Goal: Task Accomplishment & Management: Manage account settings

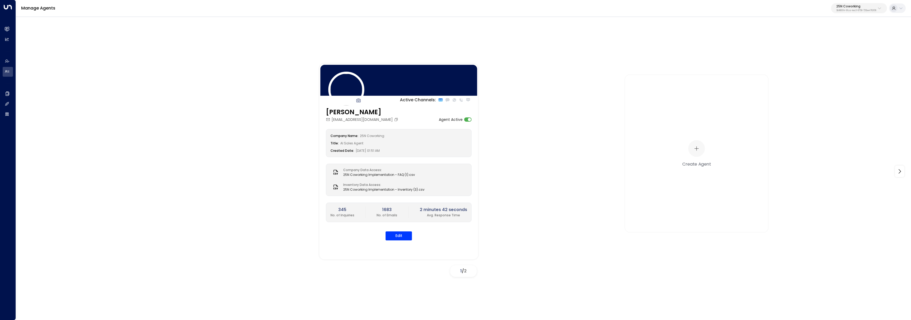
click at [840, 6] on p "25N Coworking" at bounding box center [856, 6] width 40 height 3
type input "****"
click at [815, 38] on div "Four Leaf Properties ID: 34e1cd17-0f68-49af-bd32-3c48ce8611d1" at bounding box center [841, 42] width 71 height 11
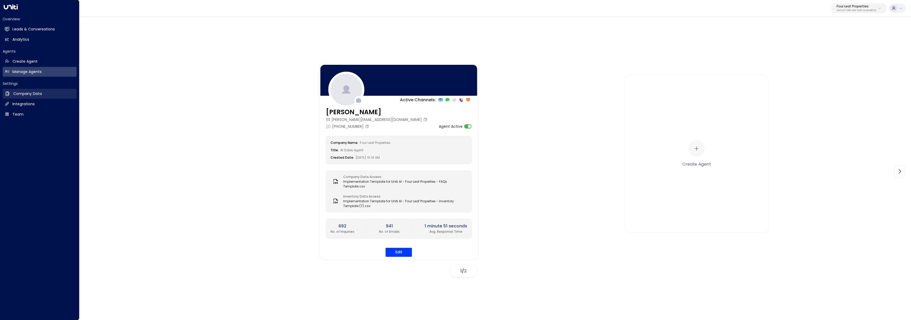
click at [8, 98] on link "Company Data Company Data" at bounding box center [40, 94] width 74 height 10
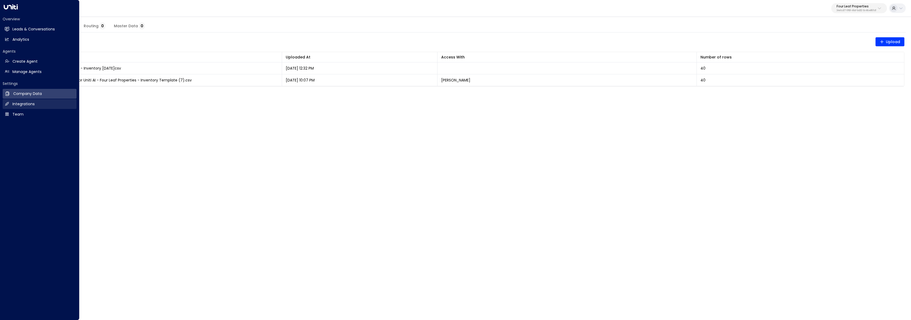
click at [20, 102] on h2 "Integrations" at bounding box center [23, 104] width 22 height 6
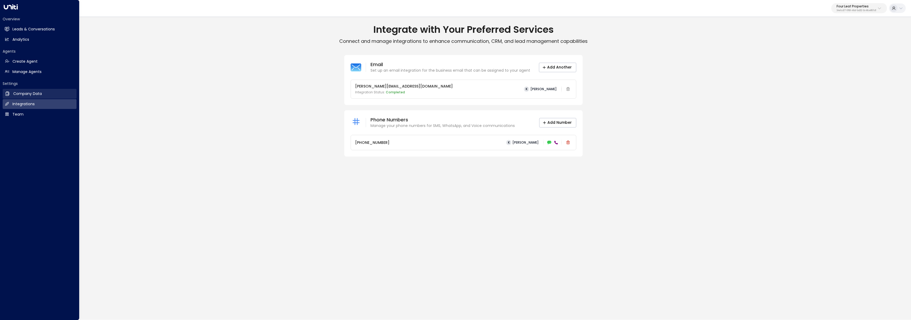
click at [22, 98] on link "Company Data Company Data" at bounding box center [40, 94] width 74 height 10
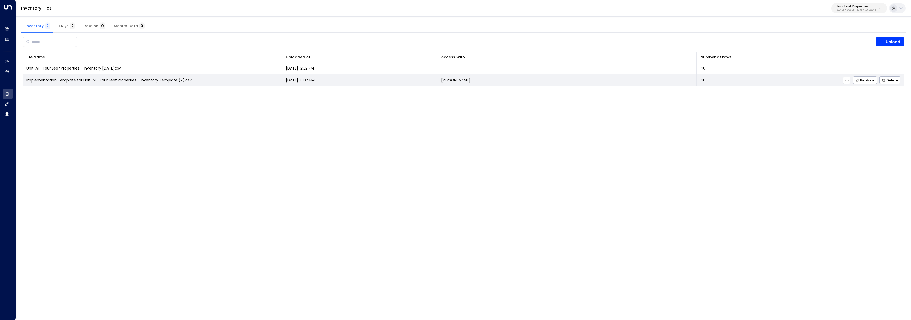
drag, startPoint x: 206, startPoint y: 82, endPoint x: 26, endPoint y: 82, distance: 180.1
click at [26, 82] on td "Implementation Template for Uniti AI - Four Leaf Properties - Inventory Templat…" at bounding box center [152, 80] width 259 height 12
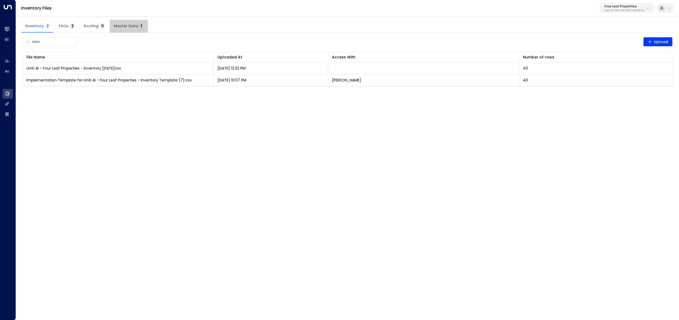
click at [131, 30] on button "Master Data 1" at bounding box center [129, 26] width 38 height 13
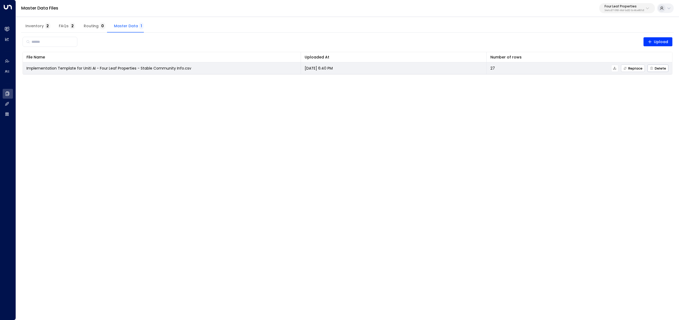
click at [639, 70] on span "Replace" at bounding box center [632, 68] width 19 height 3
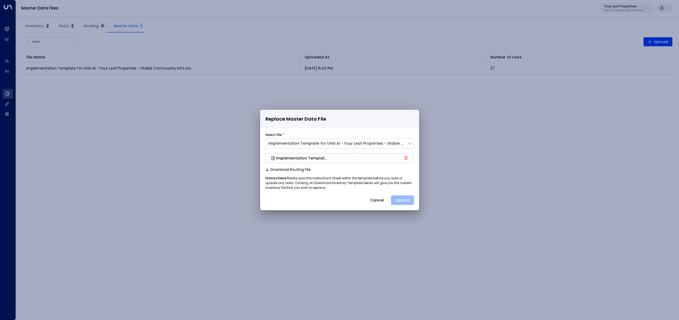
click at [396, 197] on button "Upload" at bounding box center [402, 201] width 23 height 10
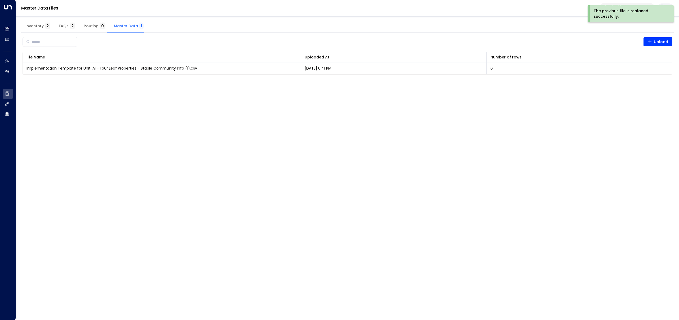
click at [37, 28] on span "Inventory 2" at bounding box center [37, 26] width 25 height 5
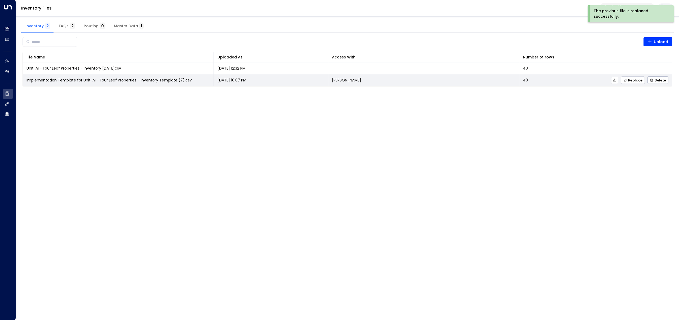
click at [632, 83] on button "Replace" at bounding box center [633, 80] width 24 height 7
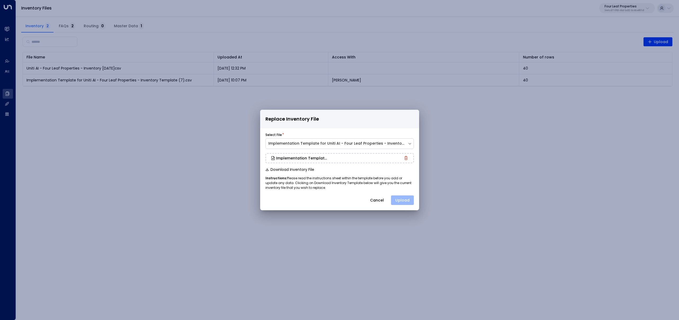
click at [406, 202] on button "Upload" at bounding box center [402, 201] width 23 height 10
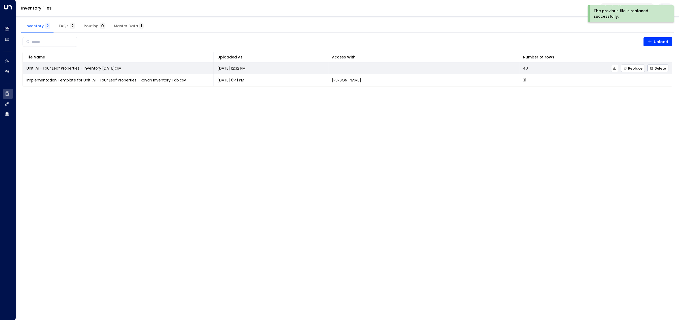
click at [627, 69] on icon "button" at bounding box center [624, 68] width 3 height 3
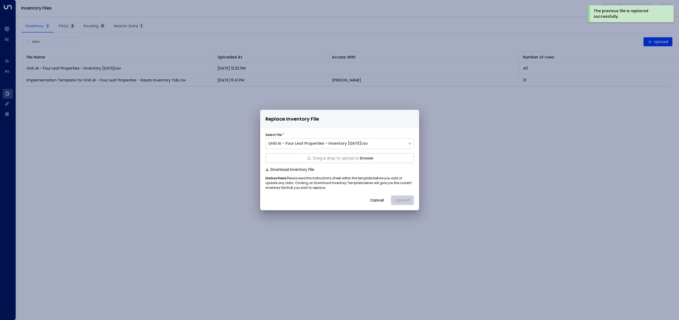
click at [380, 204] on button "Cancel" at bounding box center [376, 201] width 23 height 10
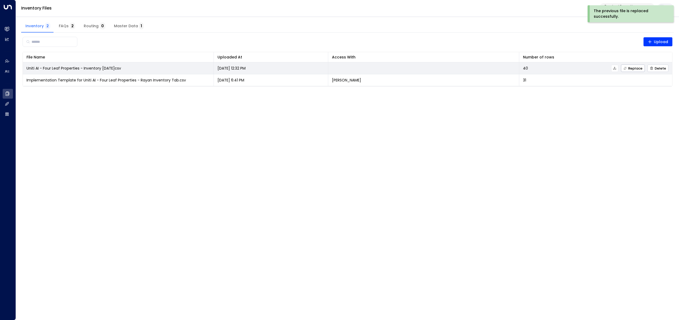
click at [655, 67] on span "Delete" at bounding box center [658, 68] width 16 height 3
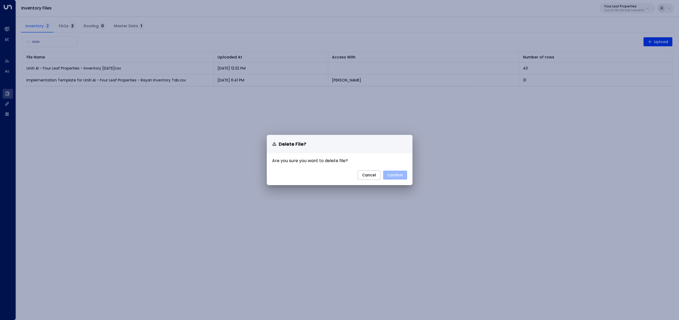
click at [395, 176] on button "Confirm" at bounding box center [395, 175] width 24 height 9
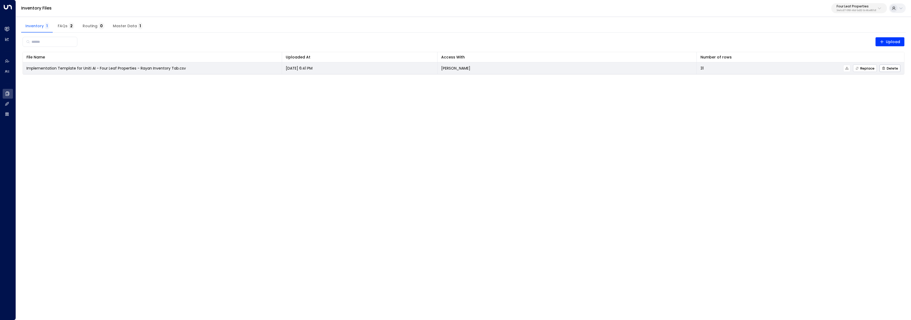
click at [868, 68] on span "Replace" at bounding box center [864, 68] width 19 height 3
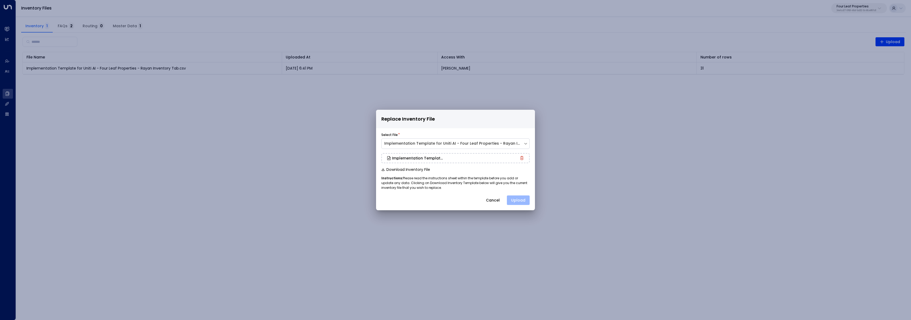
click at [523, 199] on button "Upload" at bounding box center [518, 201] width 23 height 10
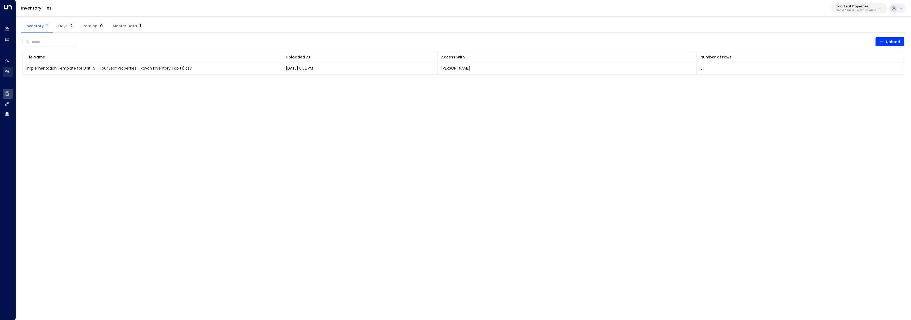
click at [12, 72] on h2 "Manage Agents" at bounding box center [12, 72] width 0 height 6
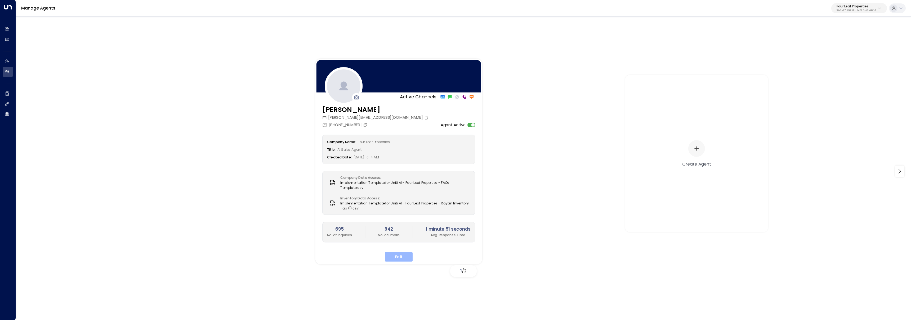
click at [400, 258] on button "Edit" at bounding box center [399, 257] width 28 height 10
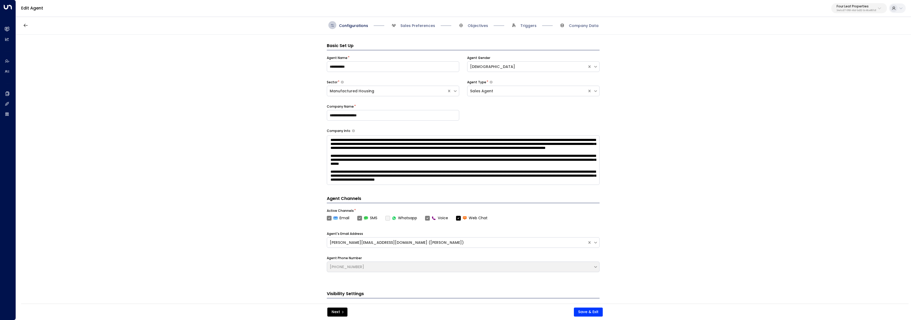
scroll to position [8, 0]
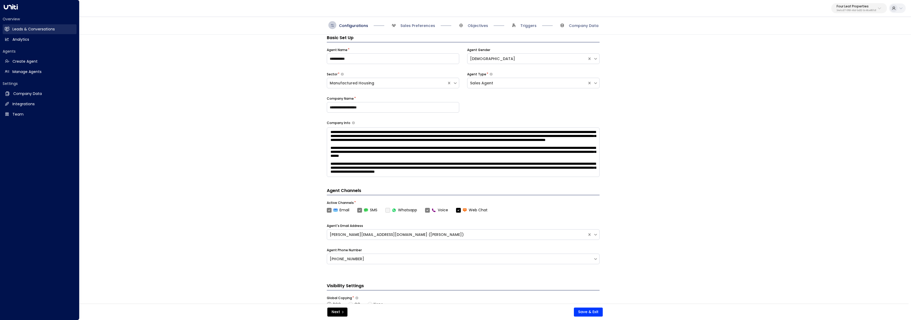
click at [15, 30] on h2 "Leads & Conversations" at bounding box center [33, 29] width 42 height 6
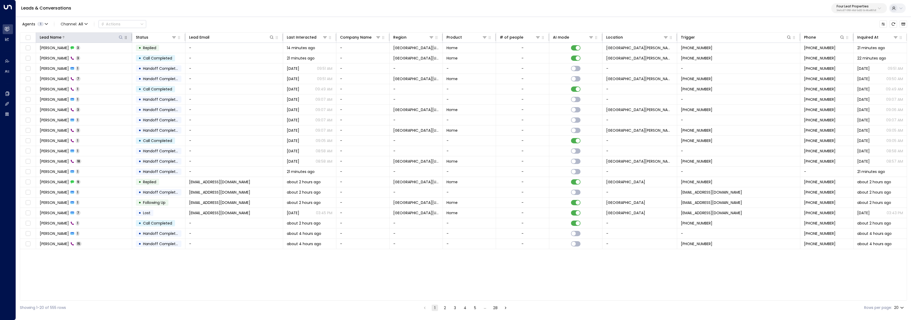
click at [122, 37] on icon at bounding box center [120, 36] width 3 height 3
type input "*****"
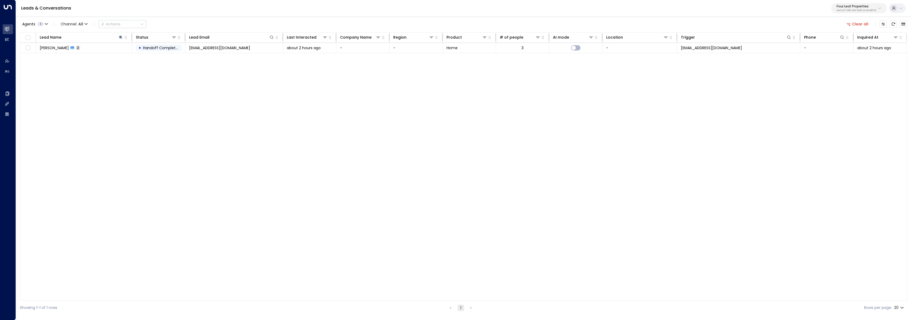
click at [67, 102] on div "Lead Name Status Lead Email Last Interacted Company Name Region Product # of pe…" at bounding box center [463, 166] width 887 height 269
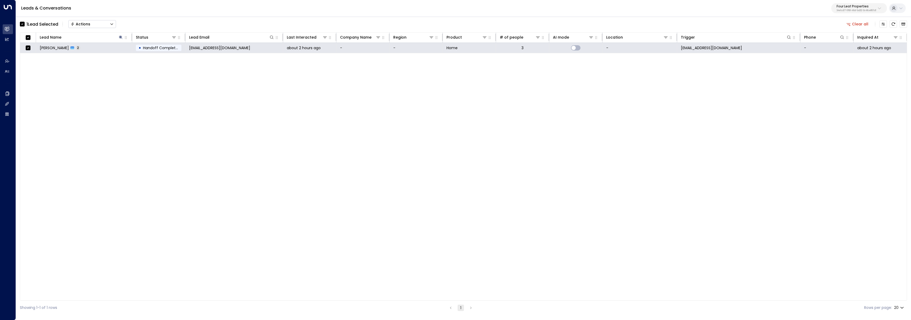
click at [101, 25] on button "Actions" at bounding box center [92, 24] width 48 height 8
click at [93, 60] on span "Archive Lead" at bounding box center [83, 59] width 25 height 6
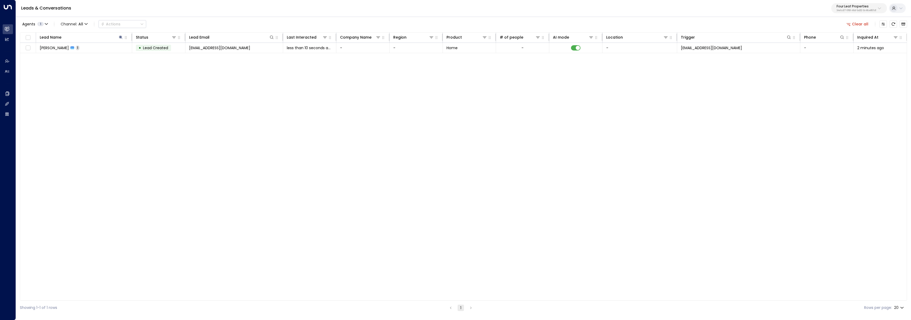
click at [72, 94] on div "Lead Name Status Lead Email Last Interacted Company Name Region Product # of pe…" at bounding box center [463, 166] width 887 height 269
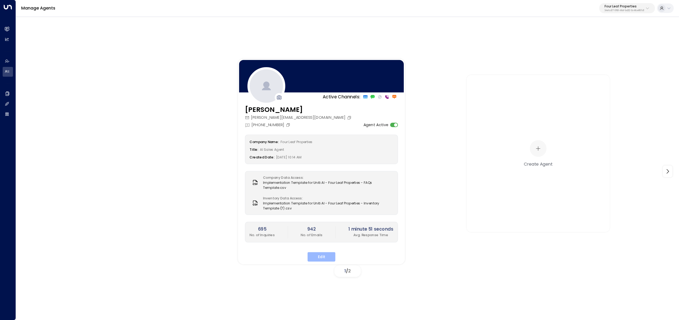
click at [327, 257] on button "Edit" at bounding box center [321, 257] width 28 height 10
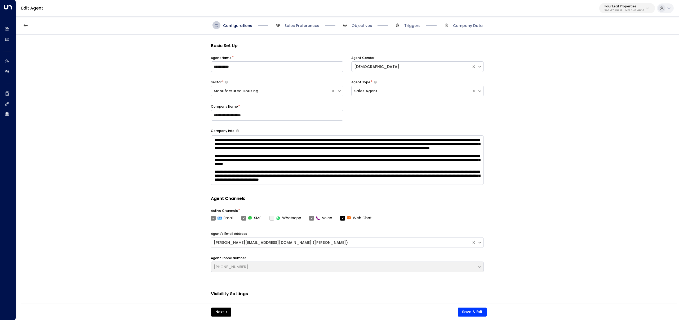
scroll to position [8, 0]
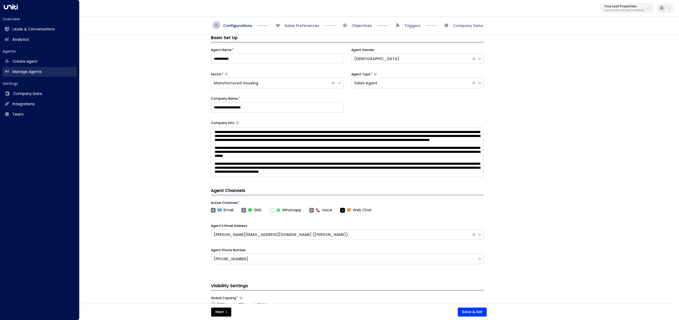
click at [10, 69] on link "Manage Agents Manage Agents" at bounding box center [40, 72] width 74 height 10
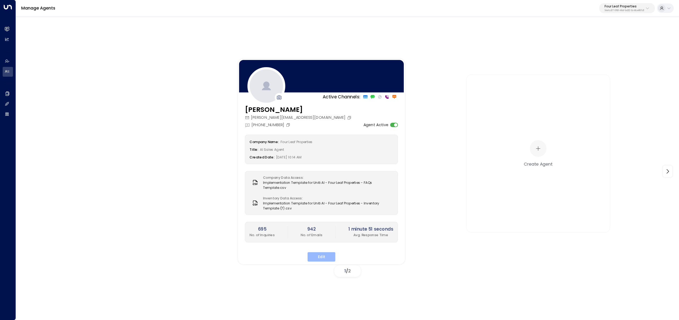
click at [328, 255] on button "Edit" at bounding box center [321, 257] width 28 height 10
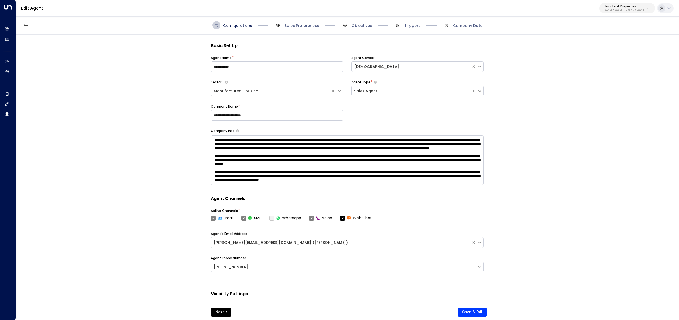
scroll to position [8, 0]
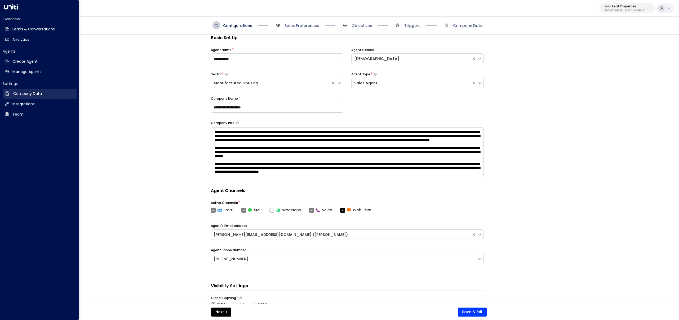
click at [11, 96] on link "Company Data Company Data" at bounding box center [40, 94] width 74 height 10
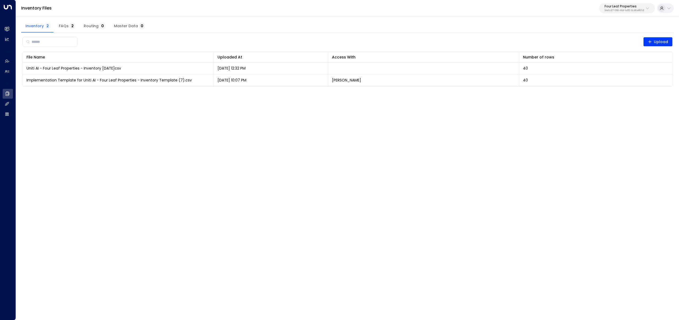
click at [123, 24] on span "Master Data 0" at bounding box center [129, 26] width 31 height 5
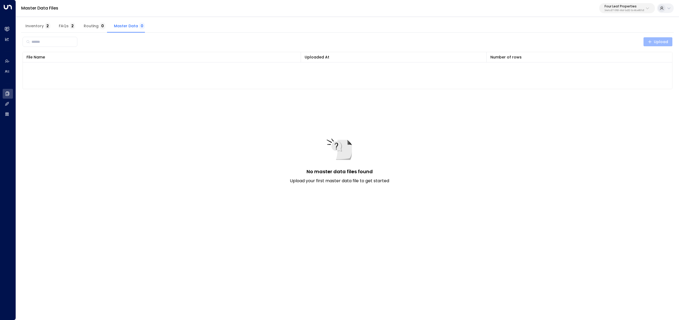
click at [654, 43] on span "Upload" at bounding box center [658, 42] width 21 height 7
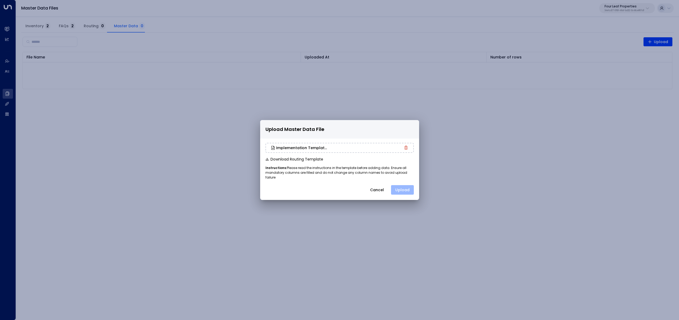
click at [403, 189] on button "Upload" at bounding box center [402, 190] width 23 height 10
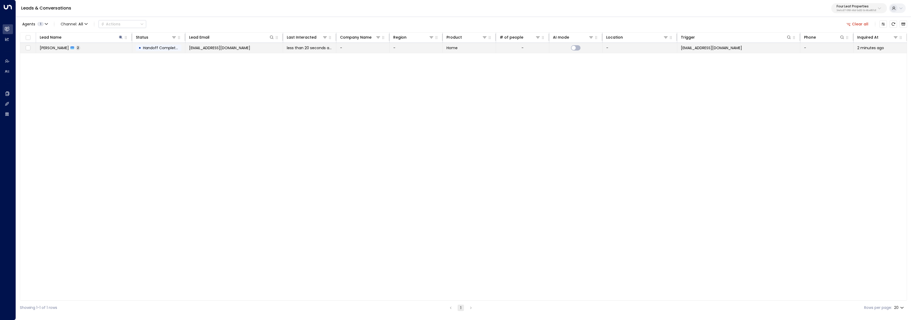
click at [100, 48] on td "Rayan Habbab 2" at bounding box center [84, 48] width 96 height 10
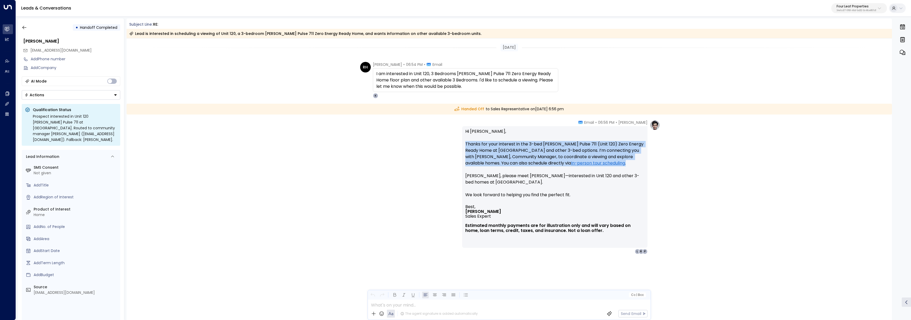
drag, startPoint x: 460, startPoint y: 145, endPoint x: 600, endPoint y: 165, distance: 140.7
click at [600, 165] on div "Katie Olson • 06:56 PM • Email Hi Sarah, Thanks for your interest in the 3-bed …" at bounding box center [509, 187] width 302 height 135
